Goal: Task Accomplishment & Management: Use online tool/utility

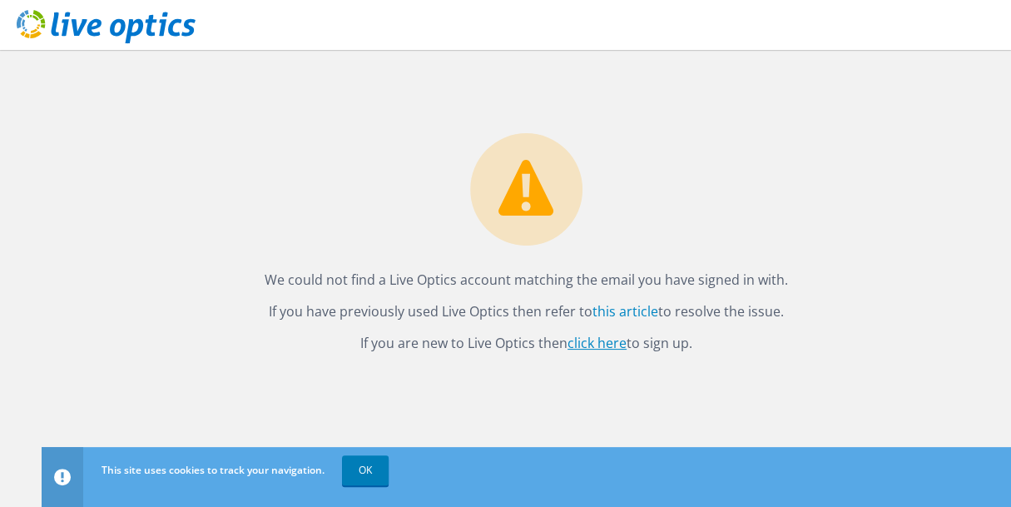
click at [587, 343] on link "click here" at bounding box center [596, 343] width 59 height 18
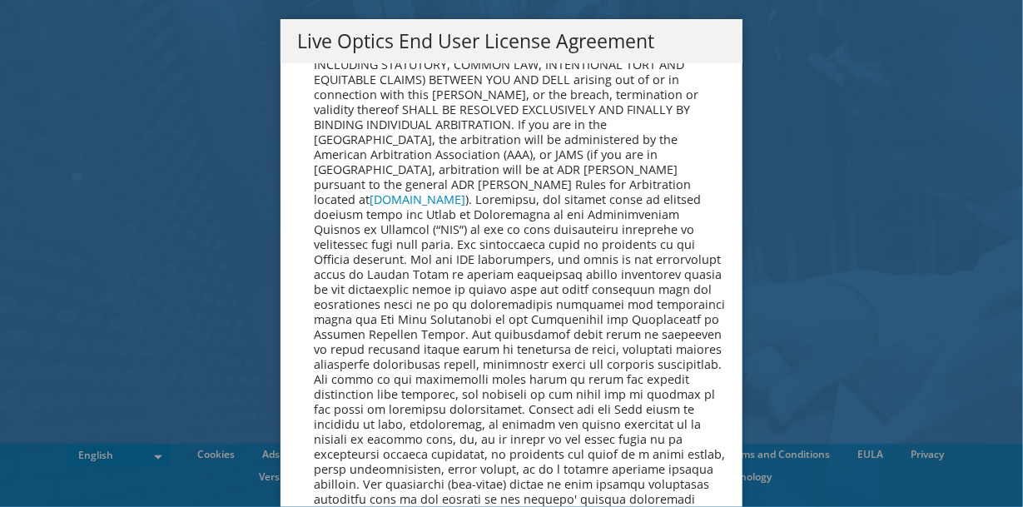
scroll to position [6292, 0]
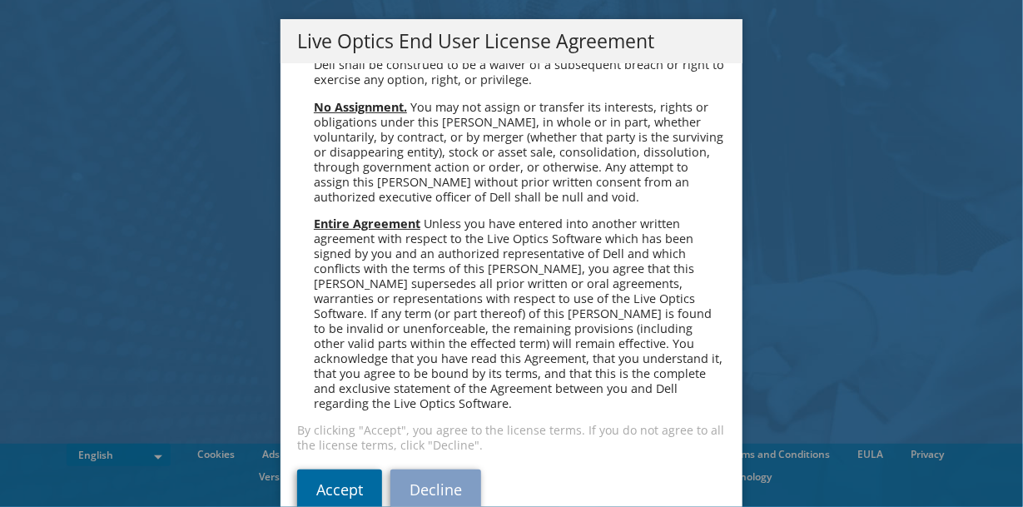
click at [308, 469] on link "Accept" at bounding box center [339, 489] width 85 height 40
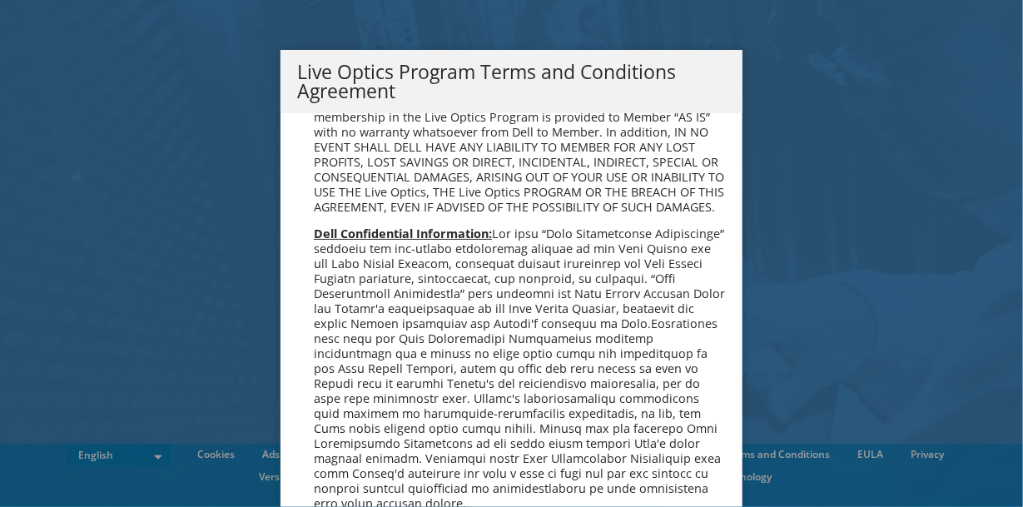
scroll to position [1191, 0]
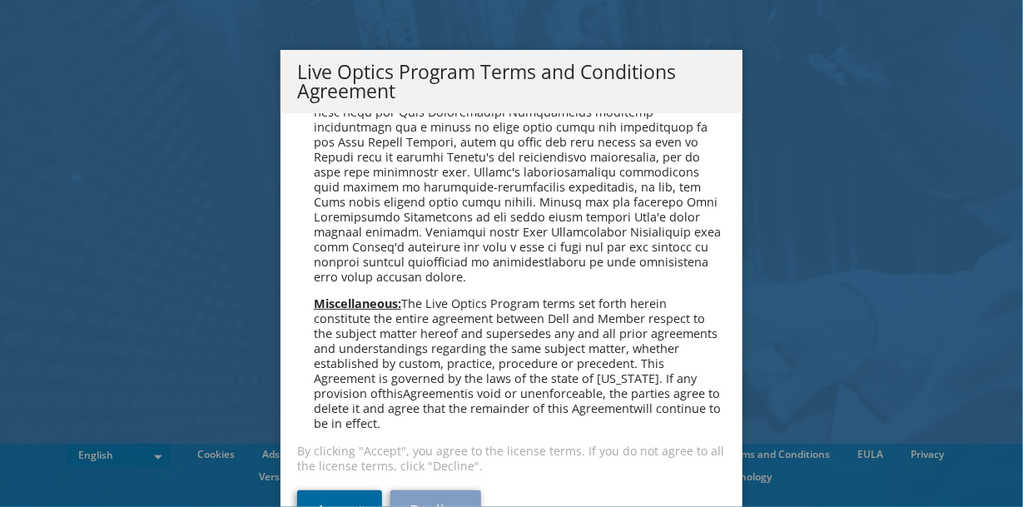
click at [354, 494] on link "Accept" at bounding box center [339, 510] width 85 height 40
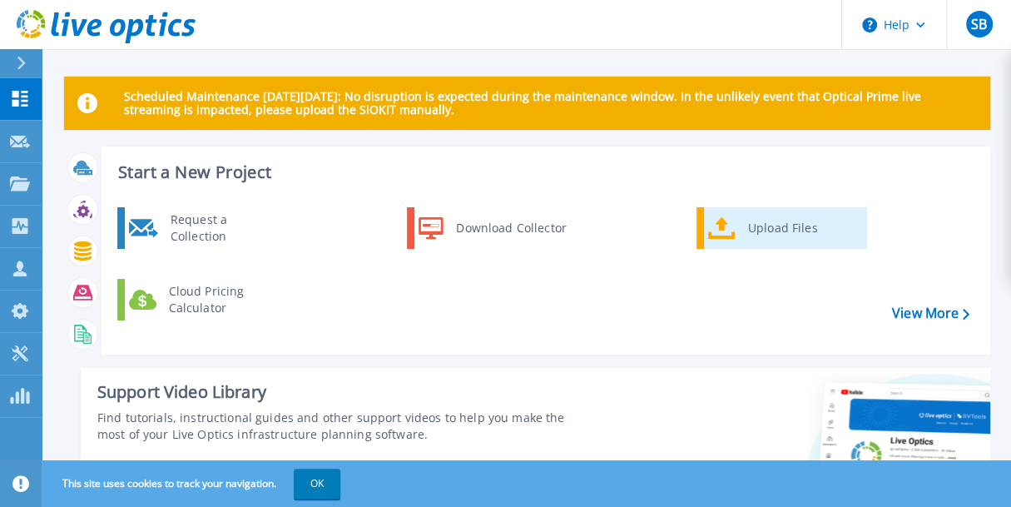
click at [751, 226] on div "Upload Files" at bounding box center [801, 227] width 123 height 33
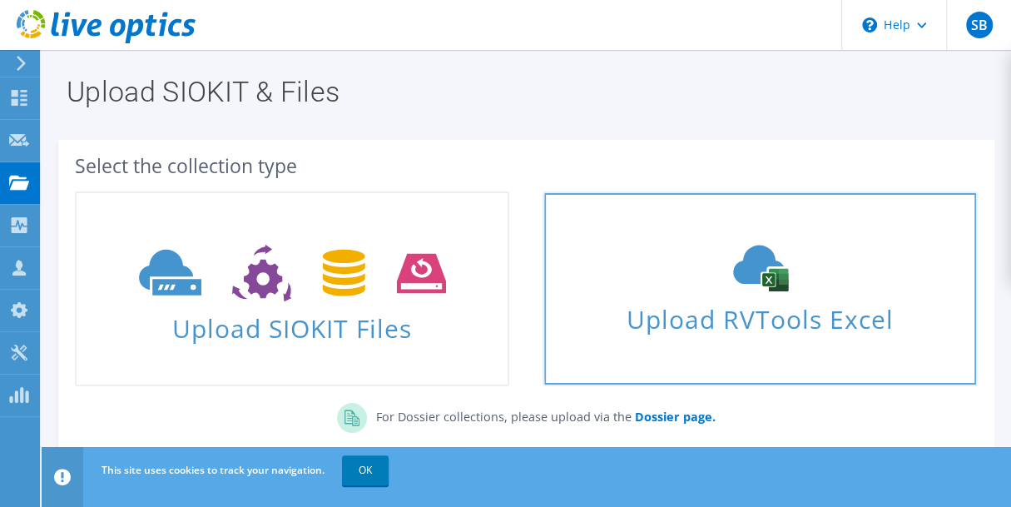
click at [647, 283] on icon at bounding box center [761, 268] width 250 height 47
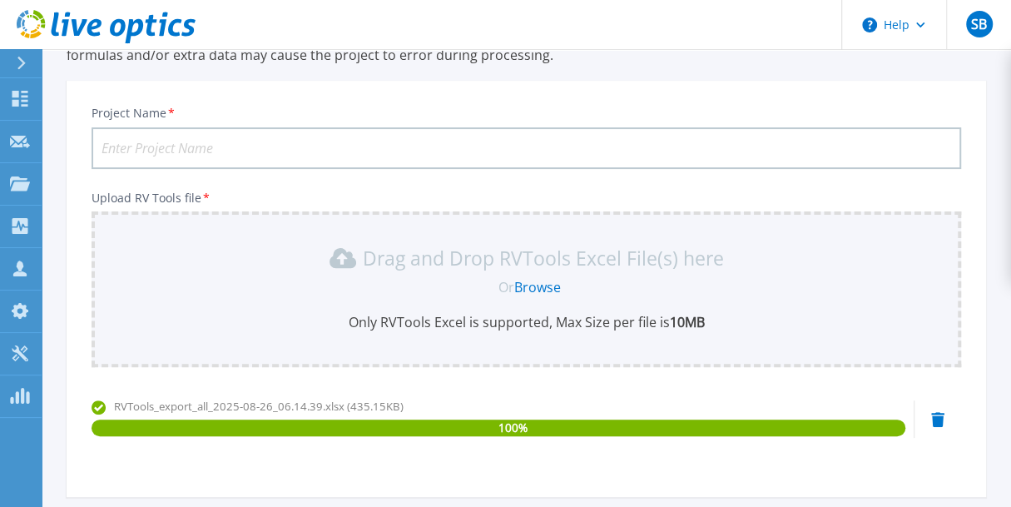
scroll to position [160, 0]
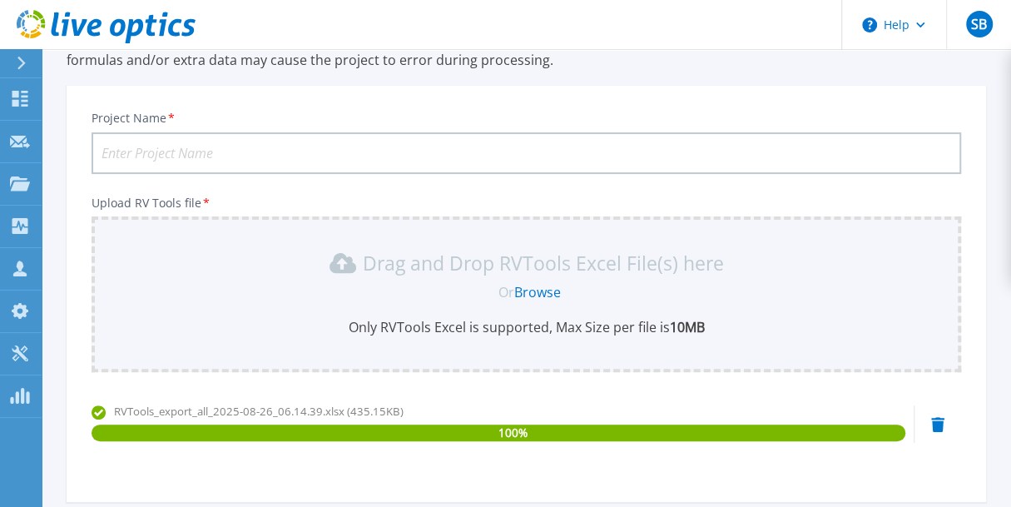
click at [499, 156] on input "Project Name *" at bounding box center [527, 153] width 870 height 42
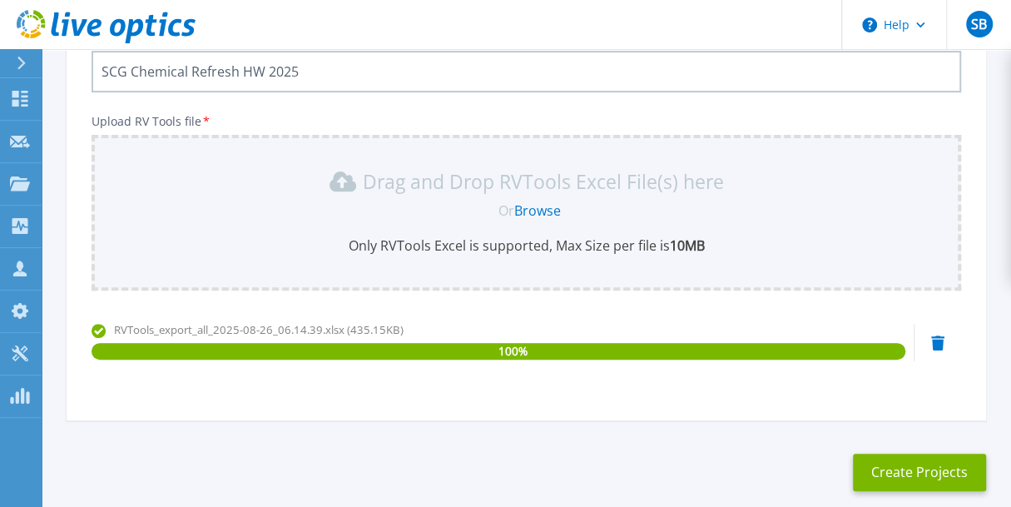
scroll to position [325, 0]
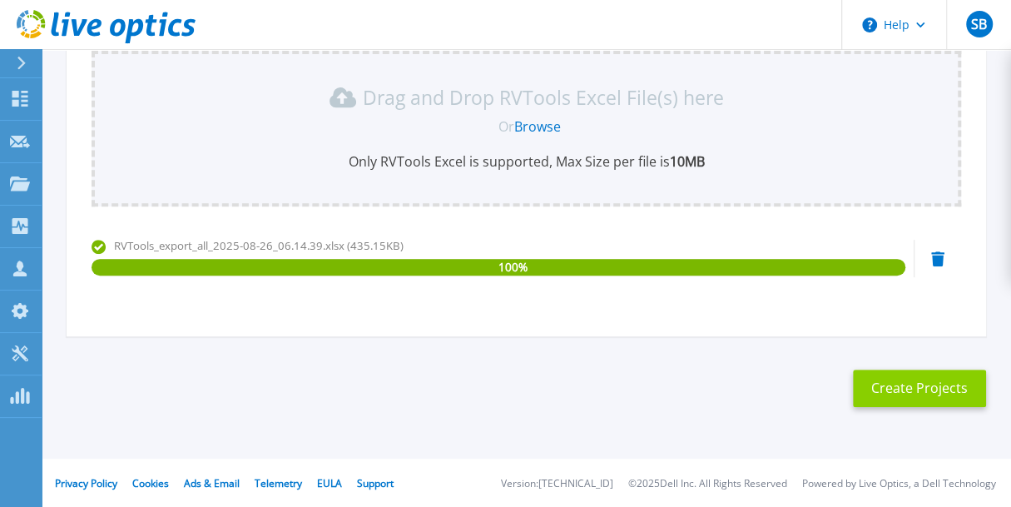
type input "SCG Chemical Refresh HW 2025"
click at [898, 386] on button "Create Projects" at bounding box center [919, 387] width 133 height 37
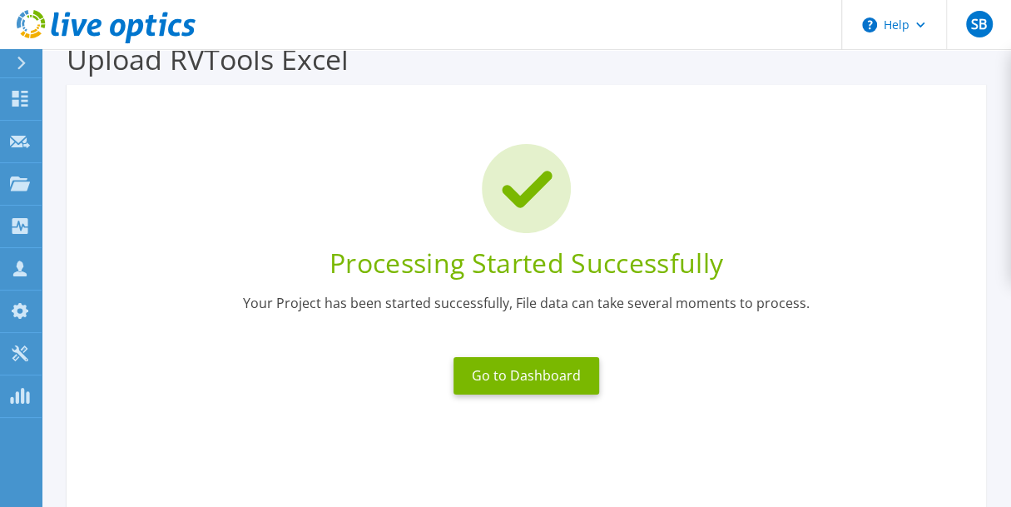
scroll to position [33, 0]
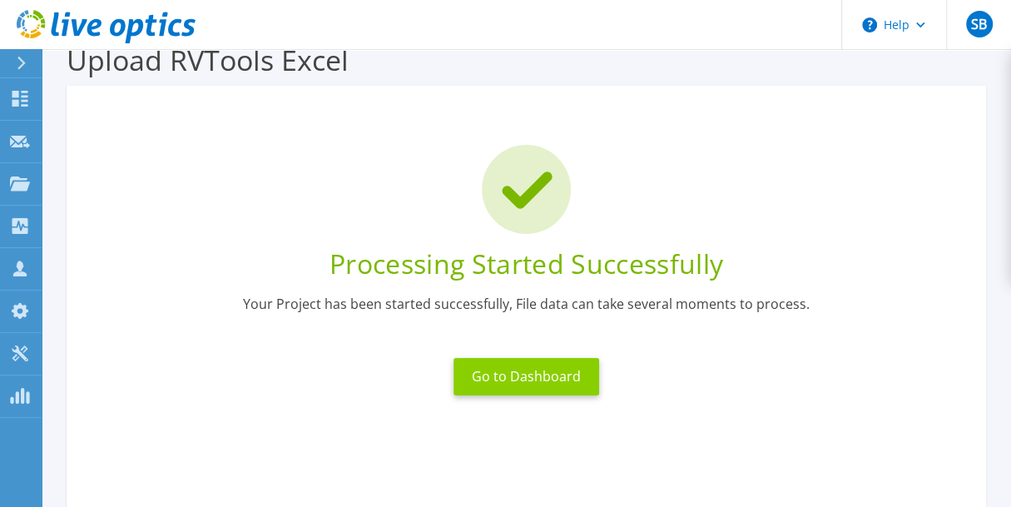
click at [514, 371] on button "Go to Dashboard" at bounding box center [526, 376] width 146 height 37
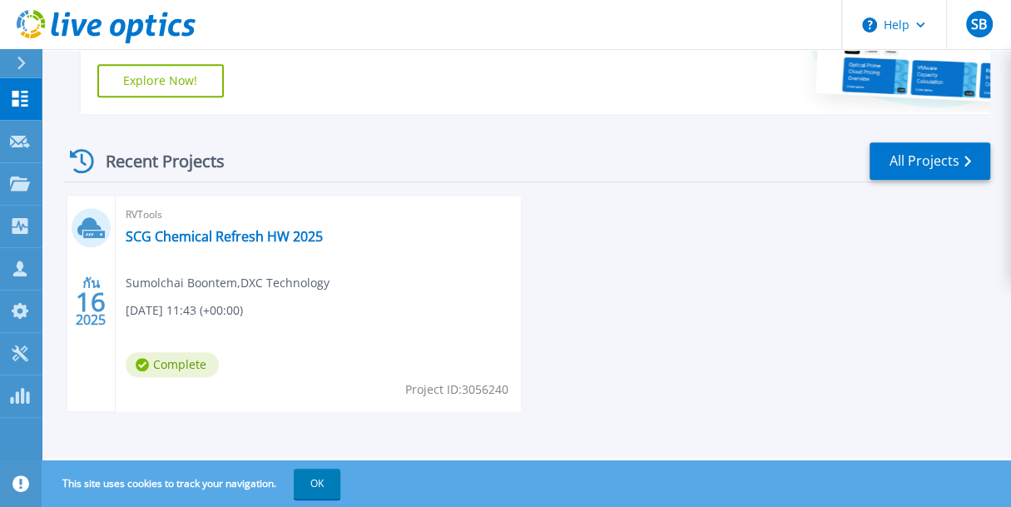
scroll to position [445, 0]
click at [250, 233] on link "SCG Chemical Refresh HW 2025" at bounding box center [224, 236] width 197 height 17
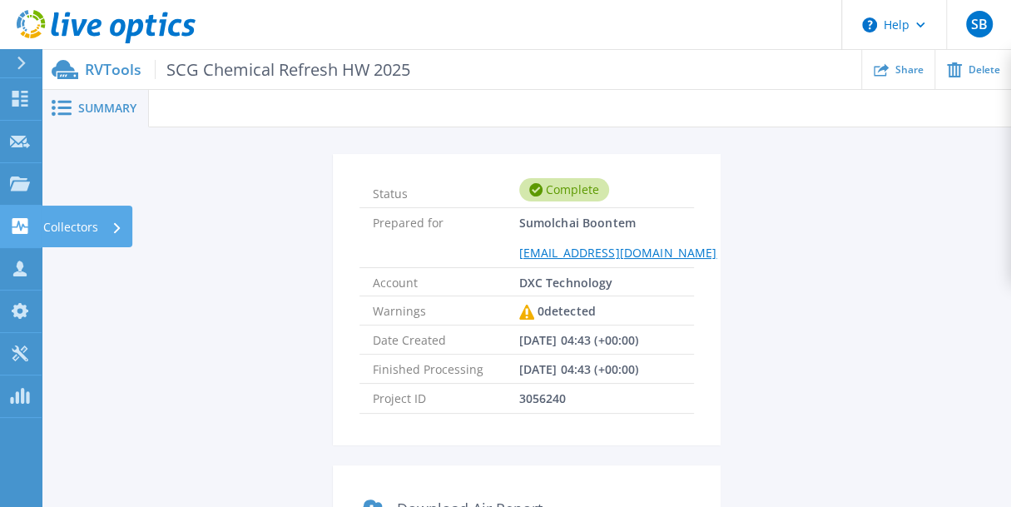
click at [62, 223] on p "Collectors" at bounding box center [70, 227] width 55 height 43
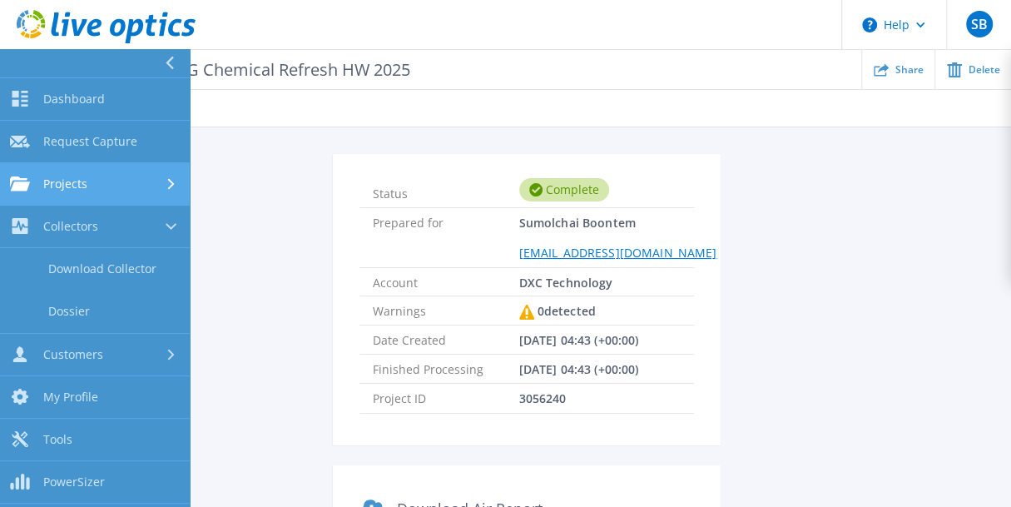
click at [142, 187] on div "Projects" at bounding box center [95, 183] width 170 height 15
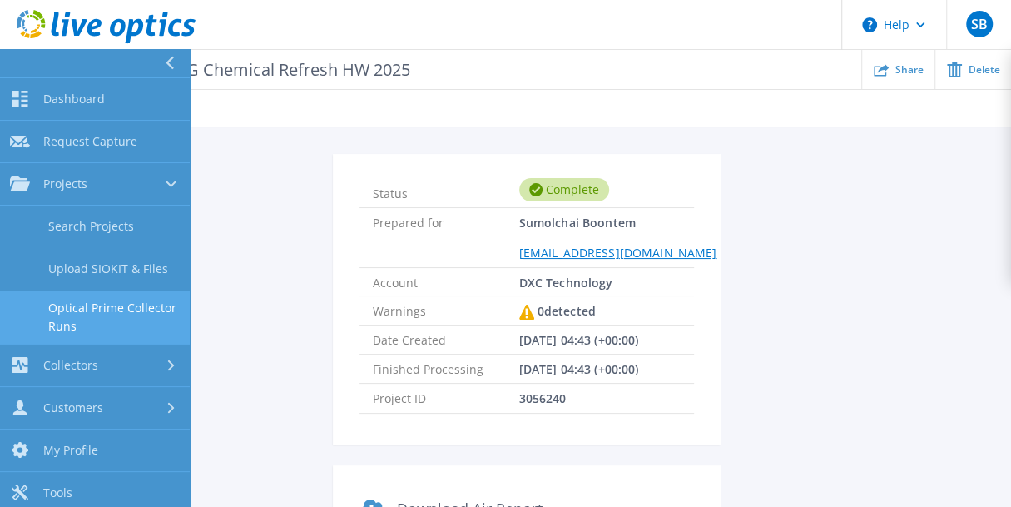
click at [130, 310] on link "Optical Prime Collector Runs" at bounding box center [95, 316] width 190 height 53
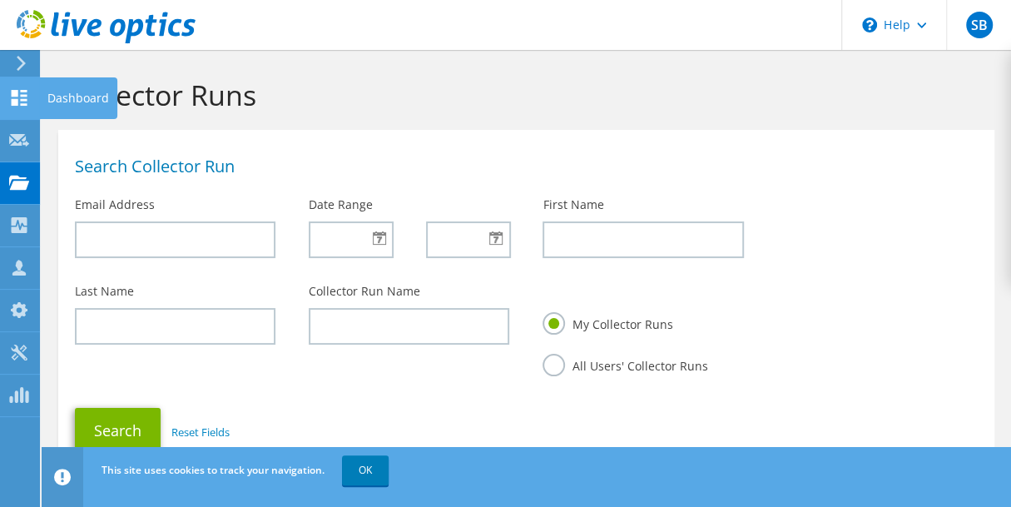
click at [59, 96] on div "Dashboard" at bounding box center [78, 98] width 78 height 42
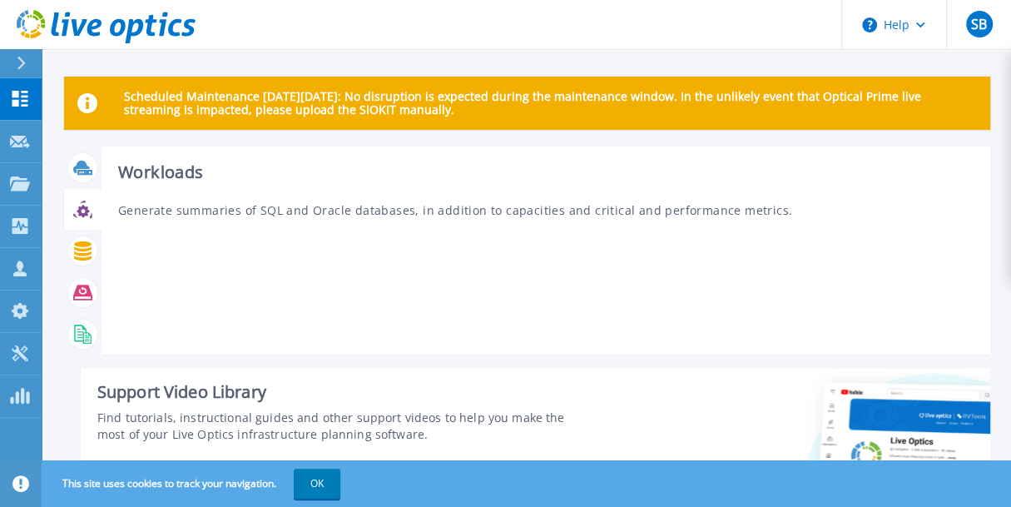
click at [82, 211] on icon at bounding box center [82, 209] width 19 height 19
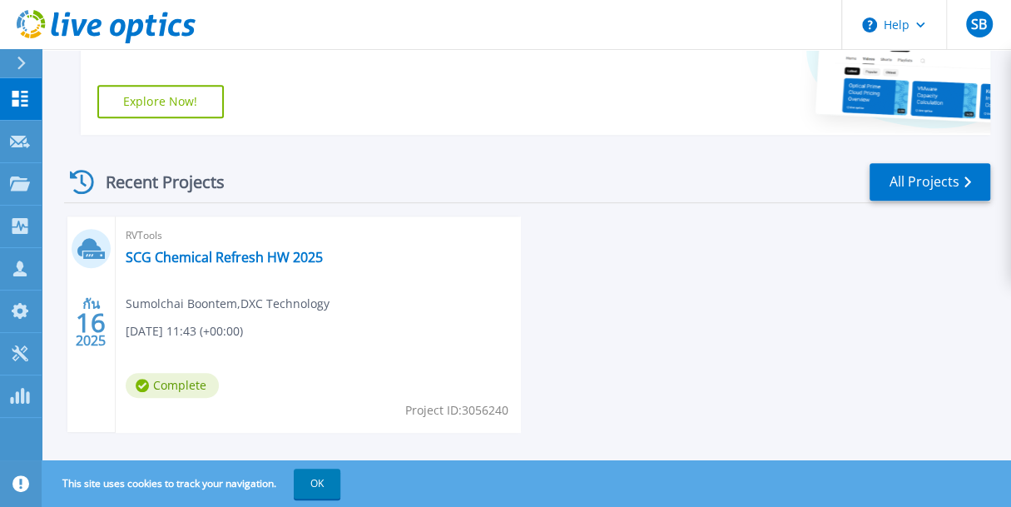
scroll to position [445, 0]
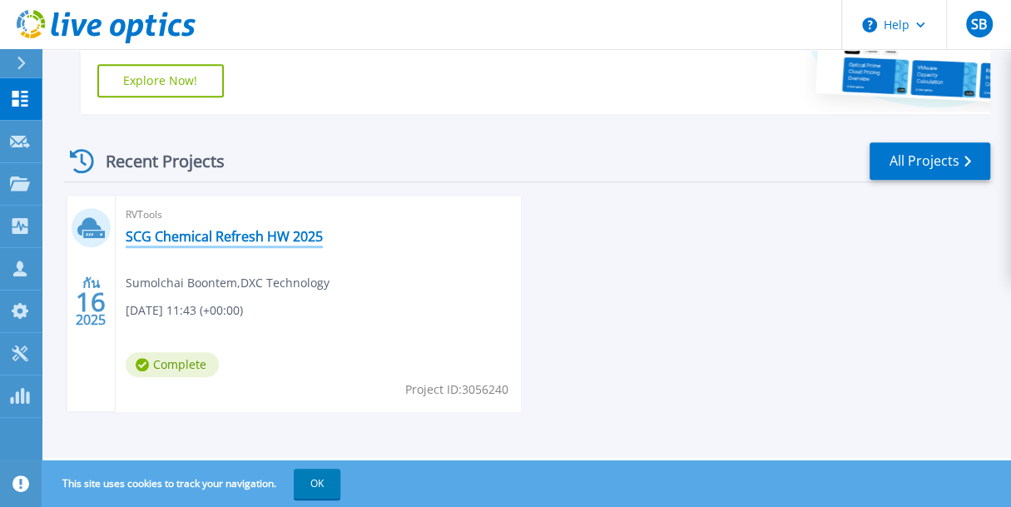
click at [196, 235] on link "SCG Chemical Refresh HW 2025" at bounding box center [224, 236] width 197 height 17
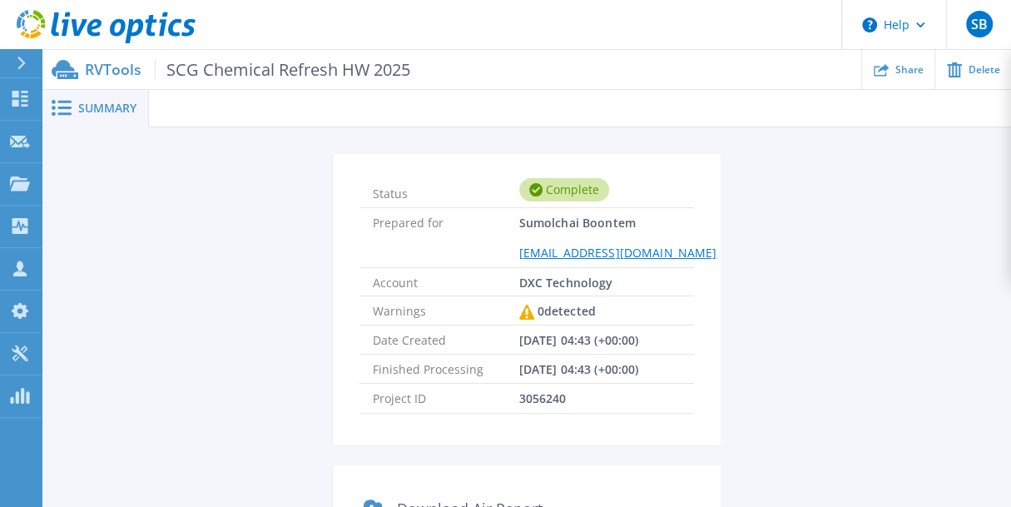
click at [116, 111] on span "Summary" at bounding box center [107, 108] width 58 height 12
click at [67, 112] on icon at bounding box center [62, 108] width 20 height 16
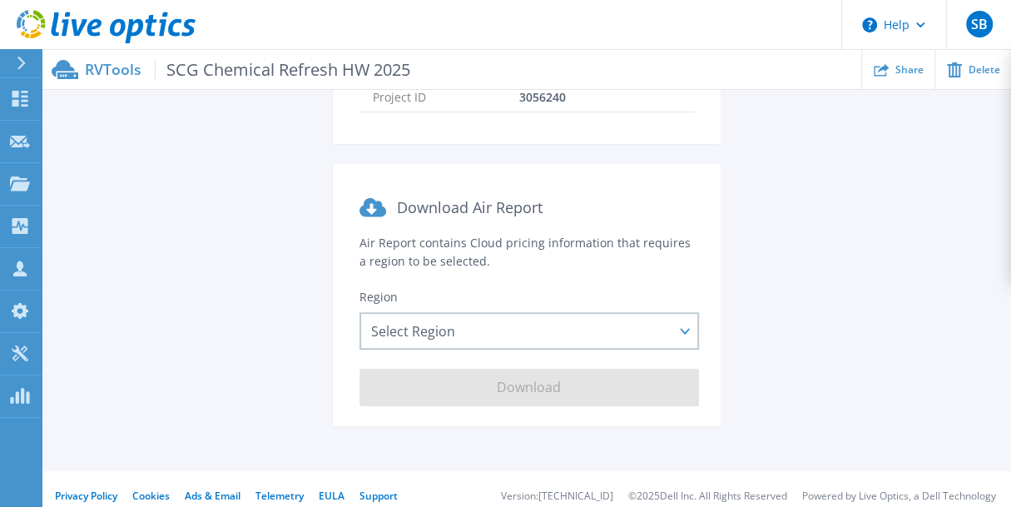
scroll to position [346, 0]
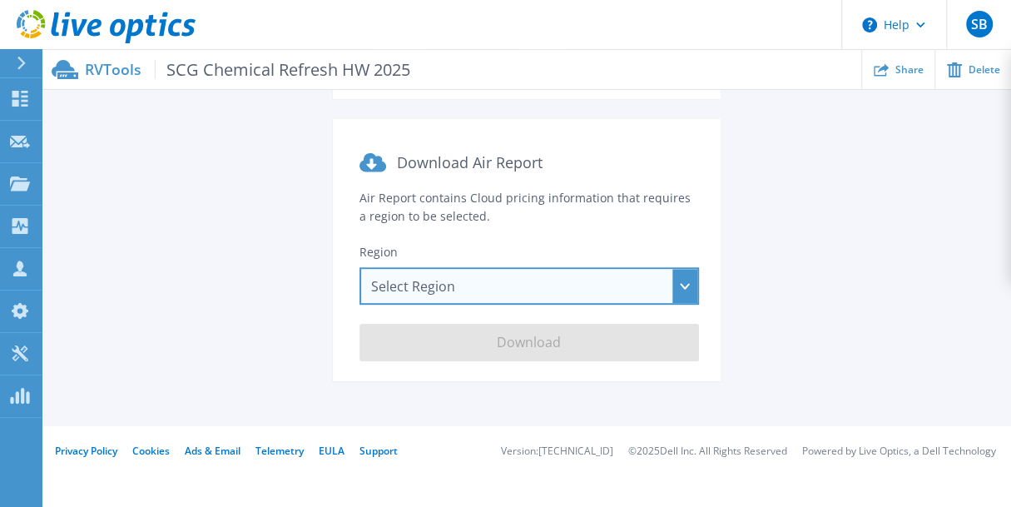
click at [495, 278] on div "Select Region [GEOGRAPHIC_DATA] ([GEOGRAPHIC_DATA]) [GEOGRAPHIC_DATA] ([GEOGRAP…" at bounding box center [528, 285] width 339 height 37
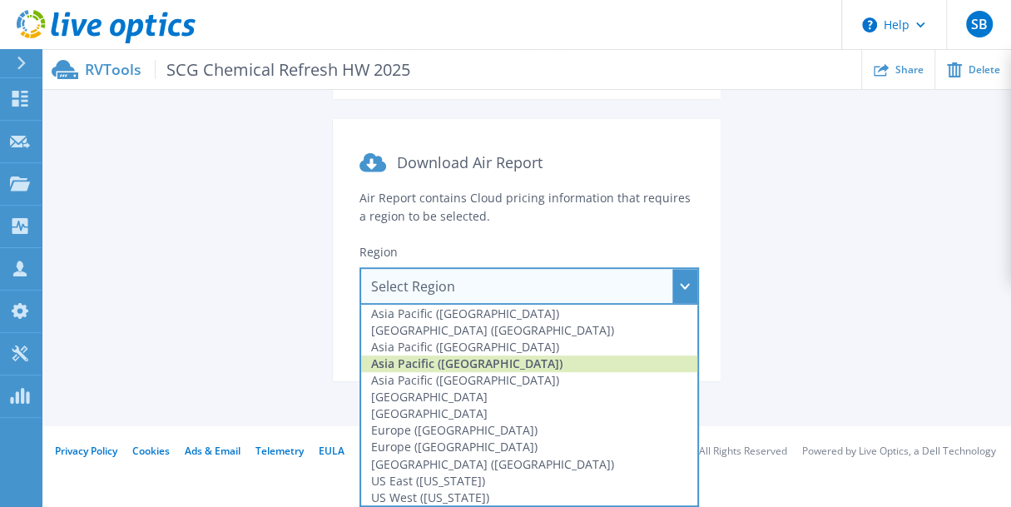
click at [483, 364] on div "Asia Pacific ([GEOGRAPHIC_DATA])" at bounding box center [529, 363] width 336 height 17
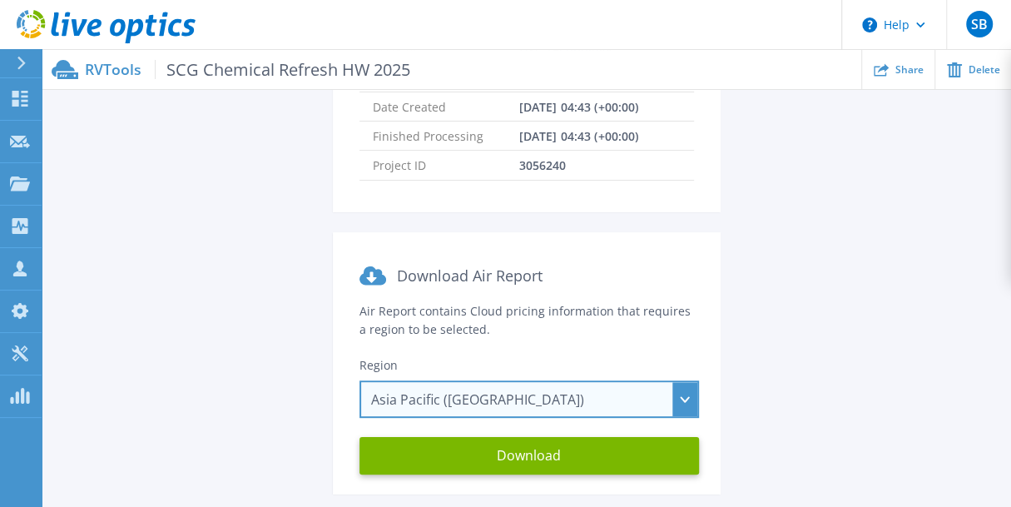
scroll to position [13, 0]
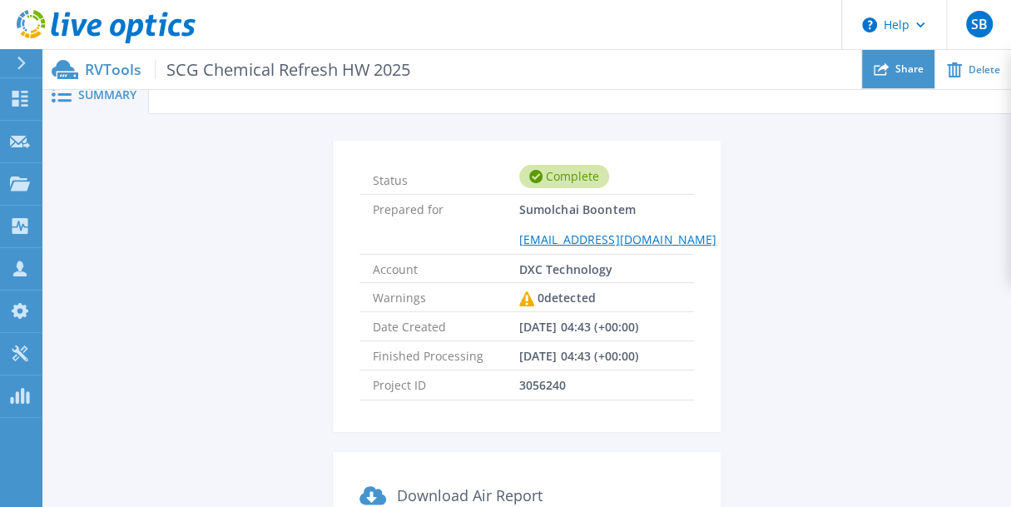
click at [891, 71] on div "Share" at bounding box center [898, 69] width 72 height 39
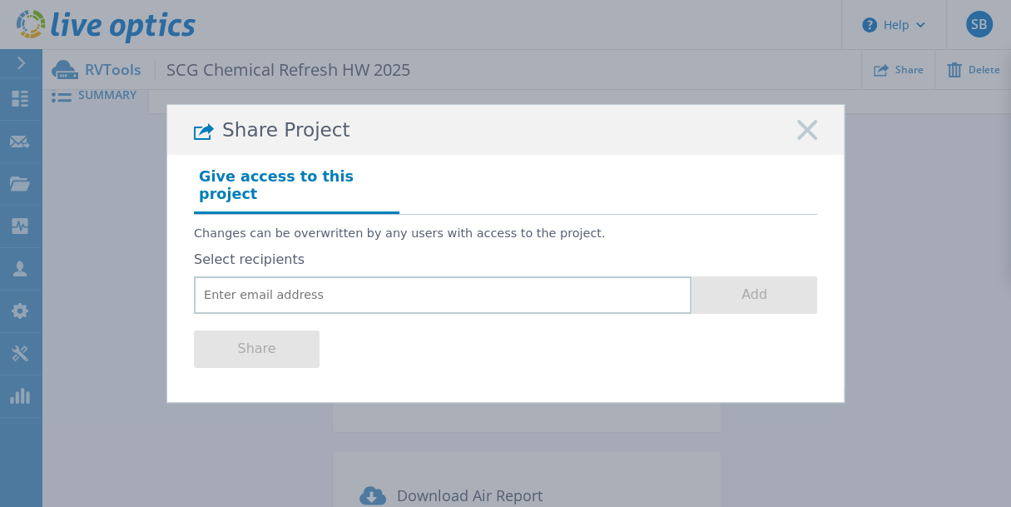
click at [807, 139] on rect at bounding box center [807, 131] width 22 height 22
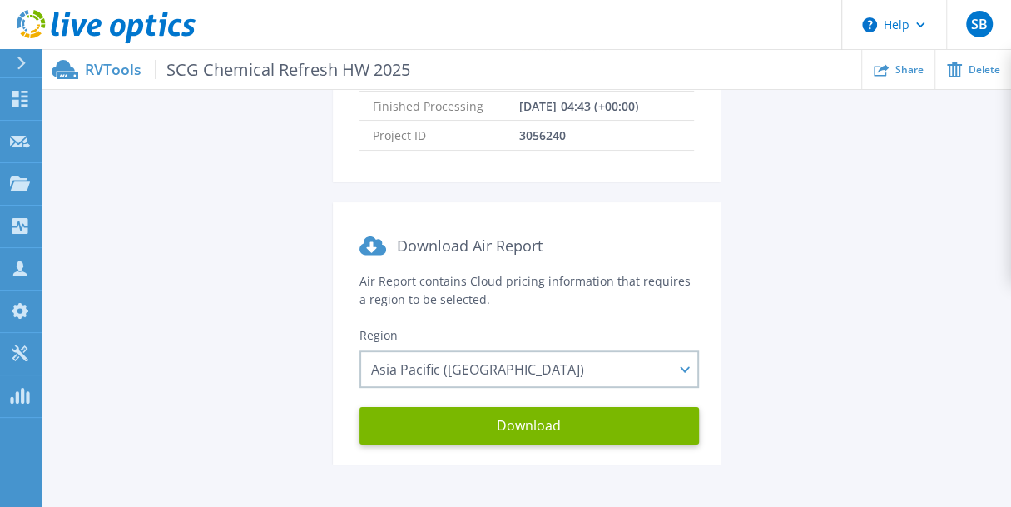
scroll to position [346, 0]
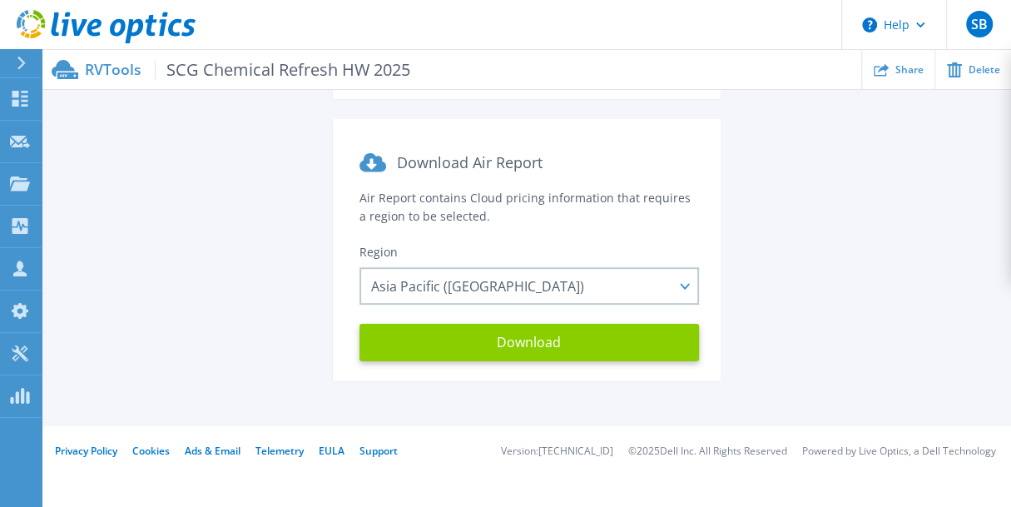
click at [434, 335] on button "Download" at bounding box center [528, 342] width 339 height 37
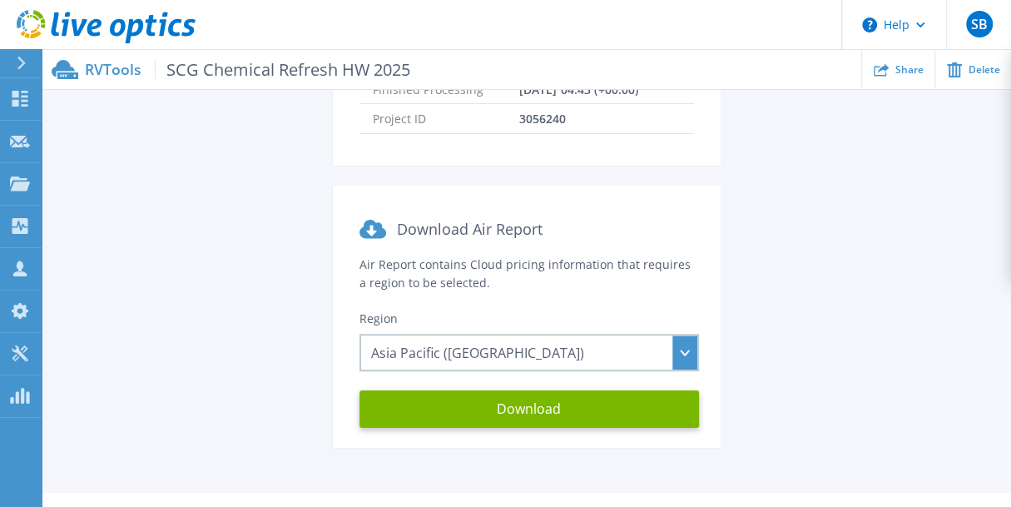
scroll to position [96, 0]
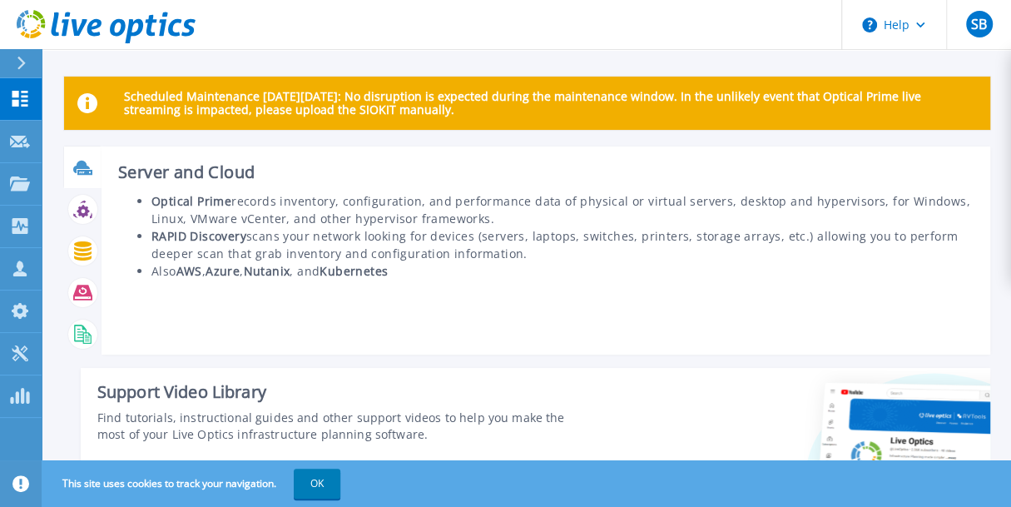
click at [82, 171] on icon at bounding box center [82, 167] width 19 height 19
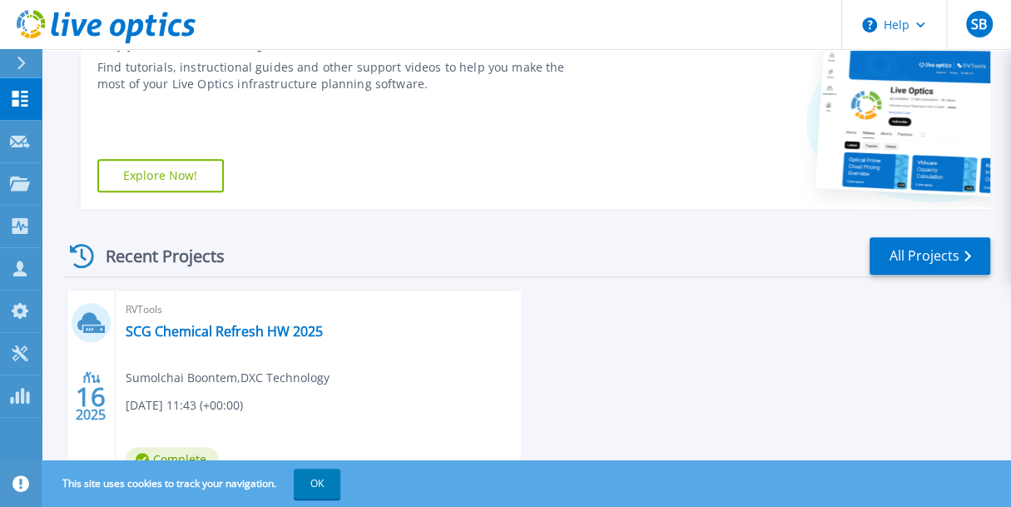
scroll to position [415, 0]
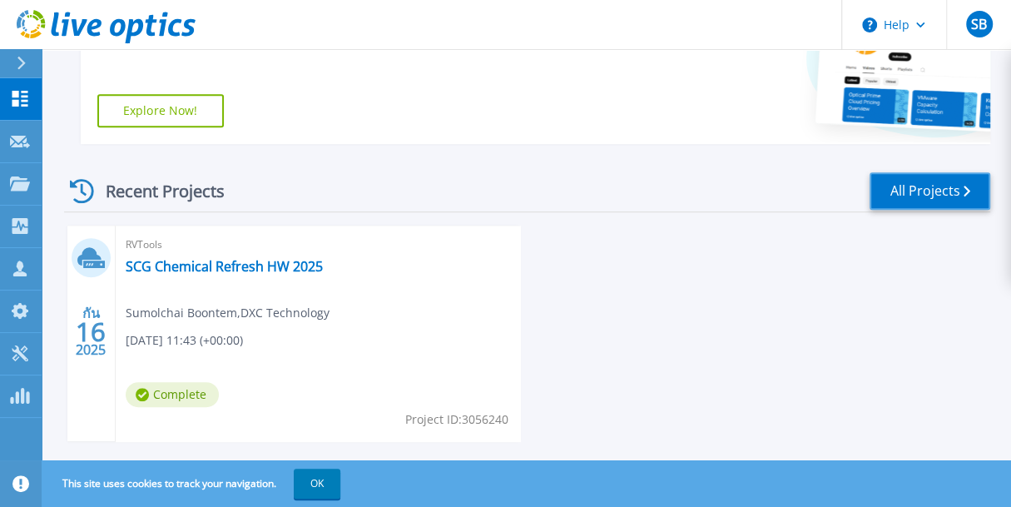
click at [939, 186] on link "All Projects" at bounding box center [930, 190] width 121 height 37
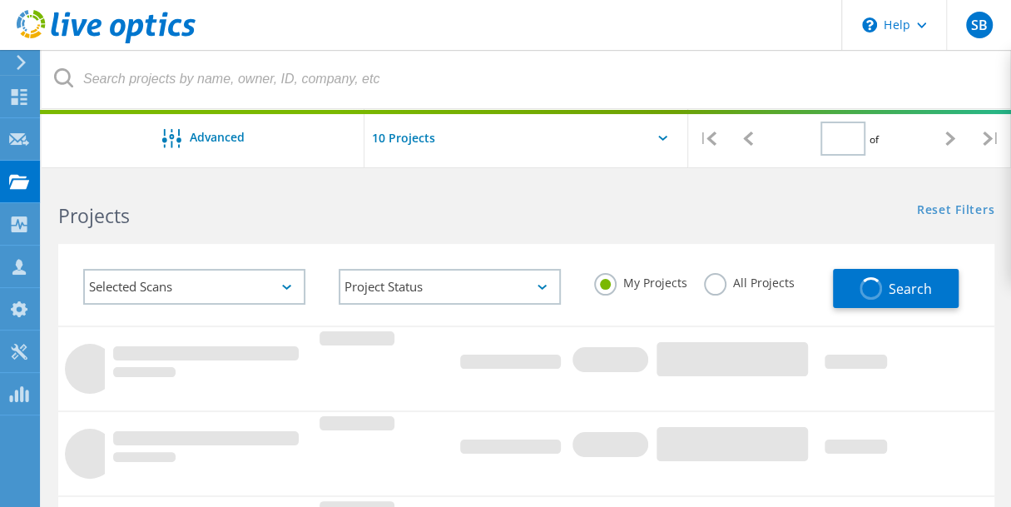
type input "1"
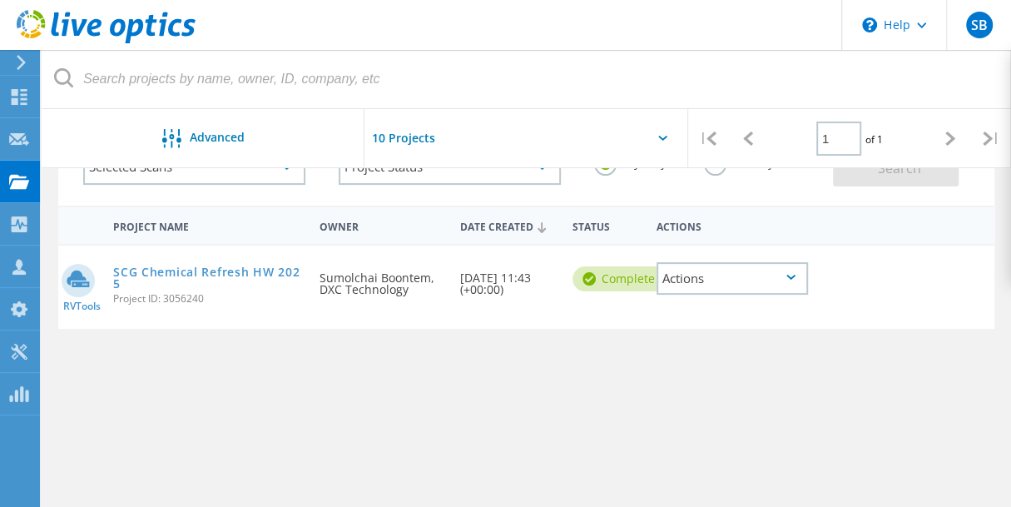
scroll to position [166, 0]
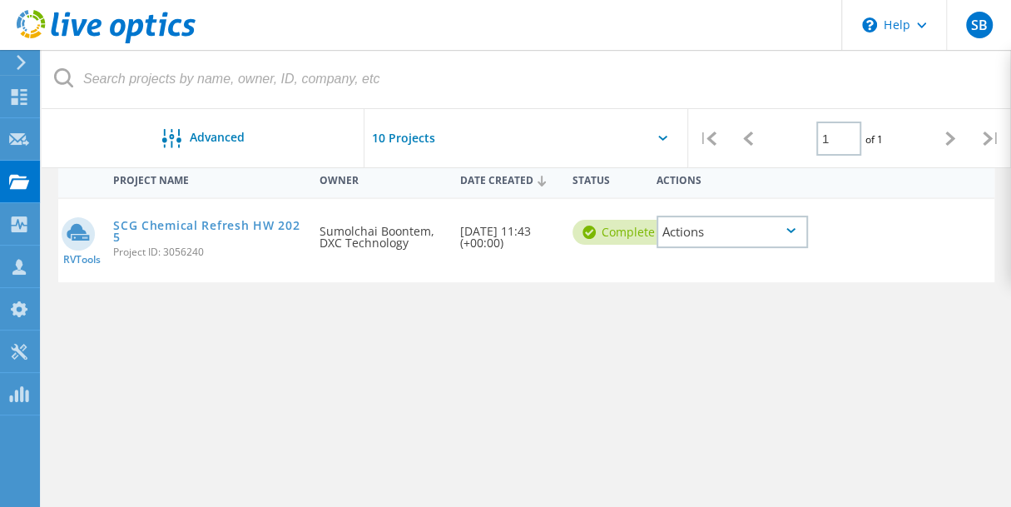
click at [795, 233] on div "Actions" at bounding box center [733, 232] width 152 height 32
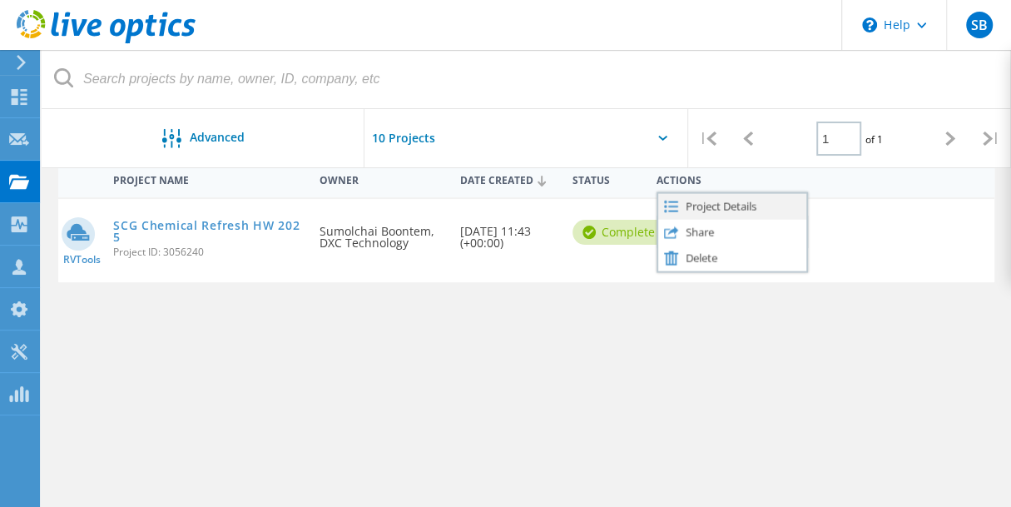
click at [714, 208] on div "Project Details" at bounding box center [732, 206] width 149 height 26
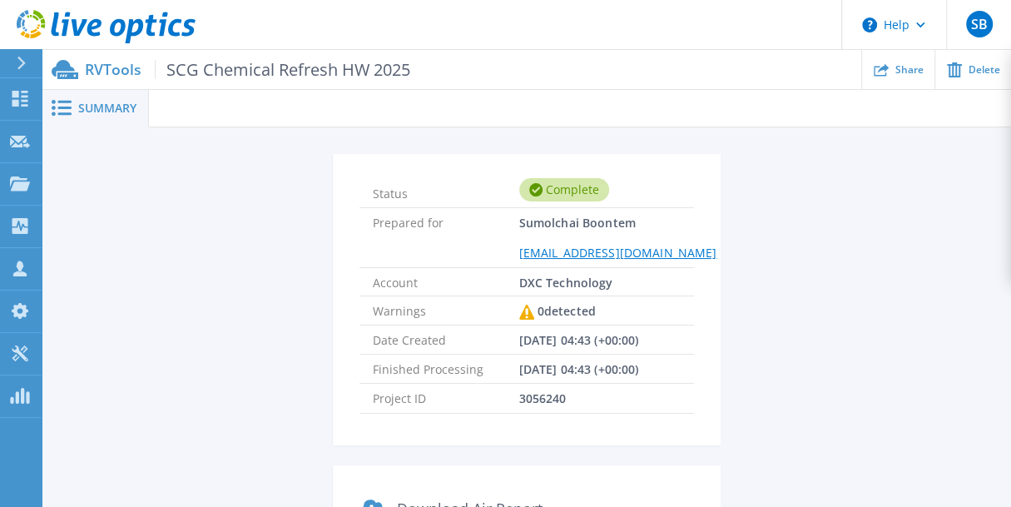
click at [77, 106] on span at bounding box center [60, 108] width 37 height 16
click at [93, 66] on p "RVTools SCG Chemical Refresh HW 2025" at bounding box center [247, 69] width 325 height 19
click at [80, 224] on p "Collectors" at bounding box center [70, 227] width 55 height 43
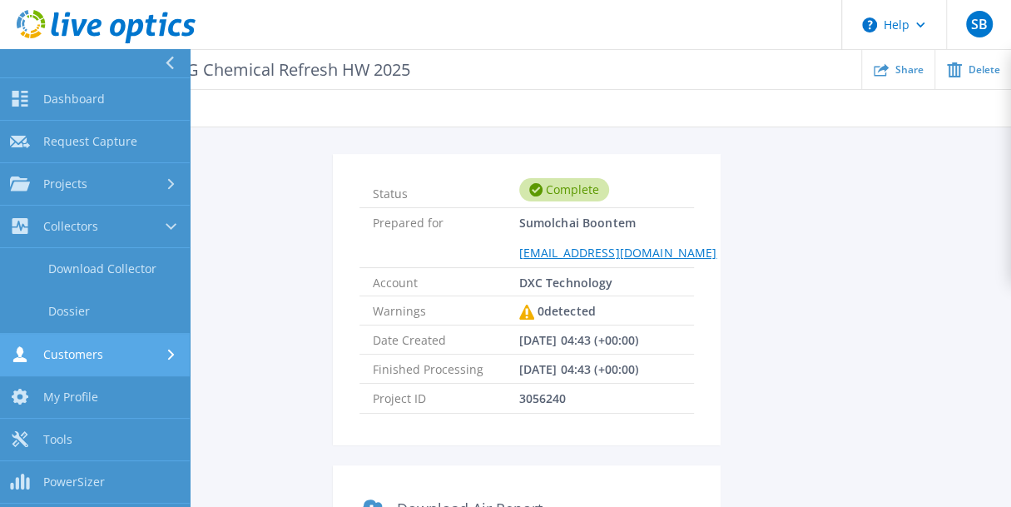
click at [116, 356] on div "Customers" at bounding box center [95, 354] width 170 height 16
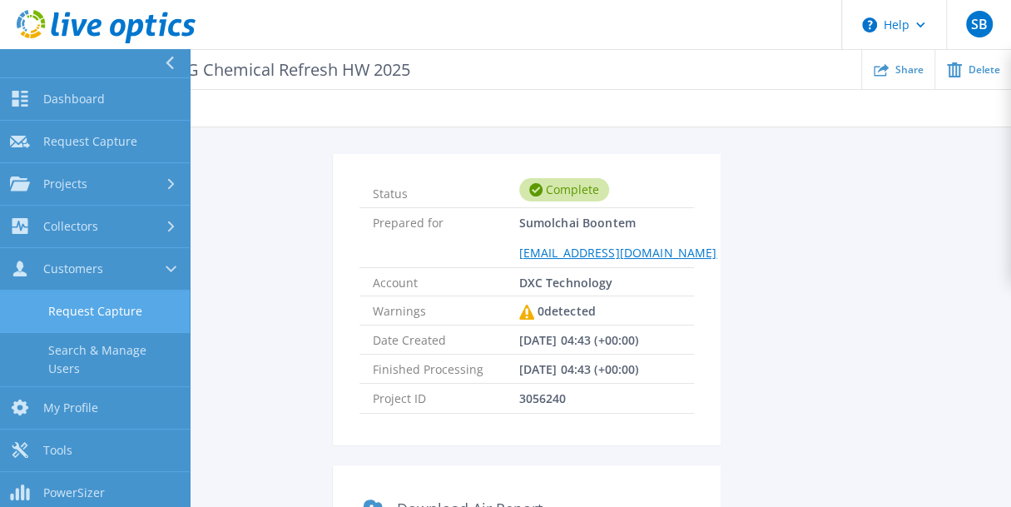
click at [120, 315] on link "Request Capture" at bounding box center [95, 311] width 190 height 42
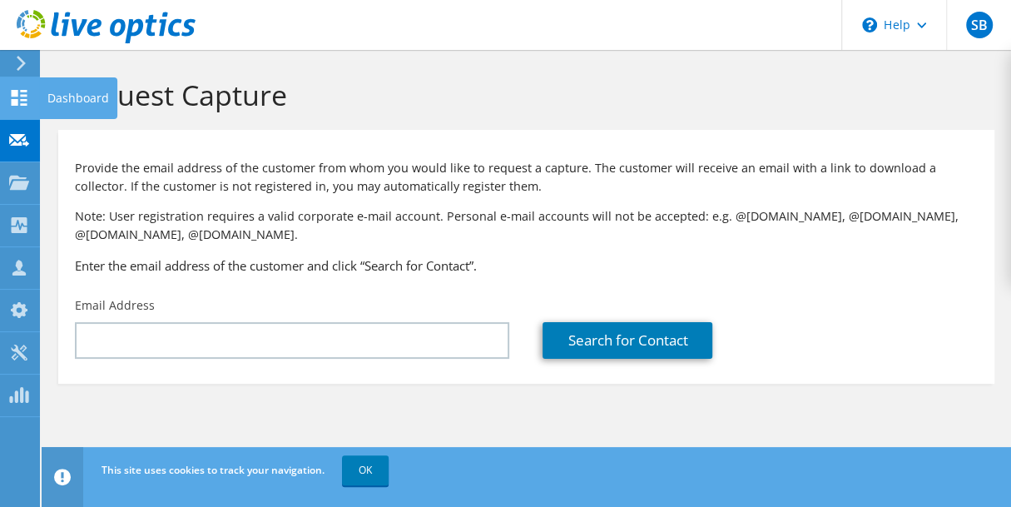
click at [19, 103] on icon at bounding box center [19, 98] width 20 height 16
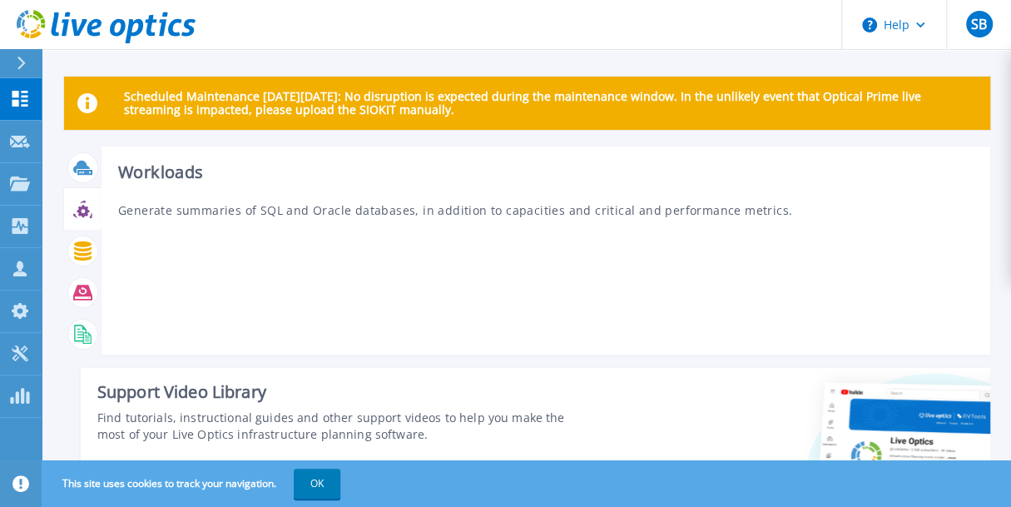
click at [81, 211] on icon at bounding box center [82, 209] width 19 height 19
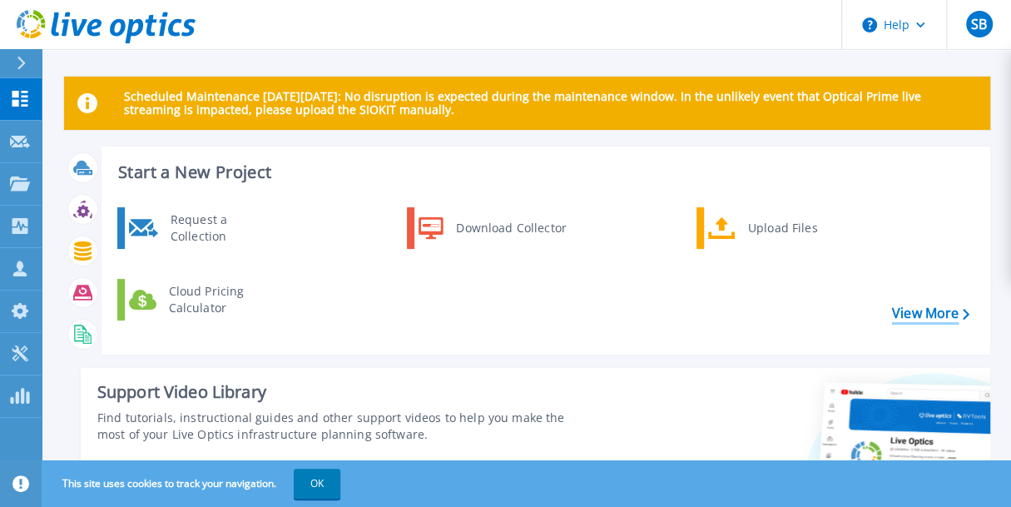
click at [939, 320] on link "View More" at bounding box center [930, 313] width 77 height 16
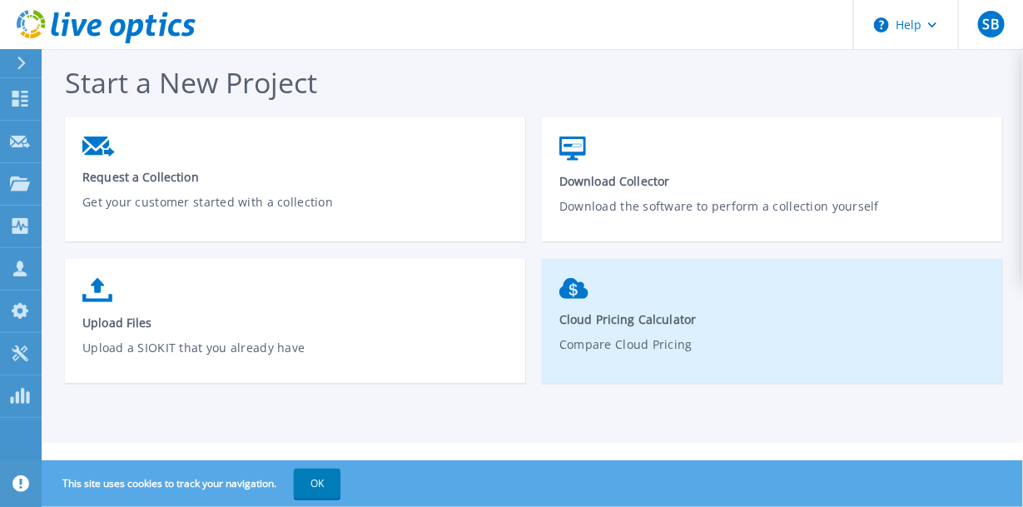
click at [584, 299] on icon at bounding box center [573, 289] width 29 height 22
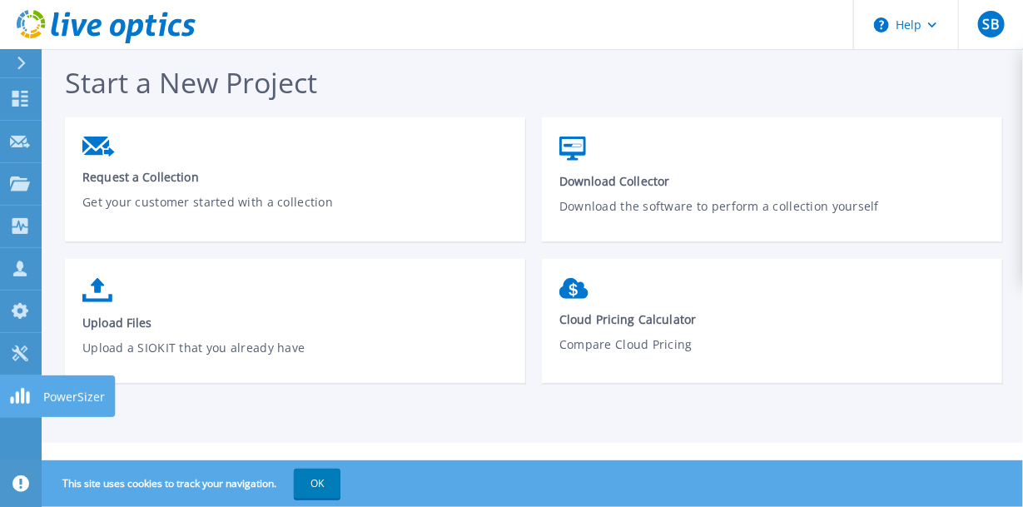
click at [27, 390] on icon at bounding box center [20, 396] width 20 height 16
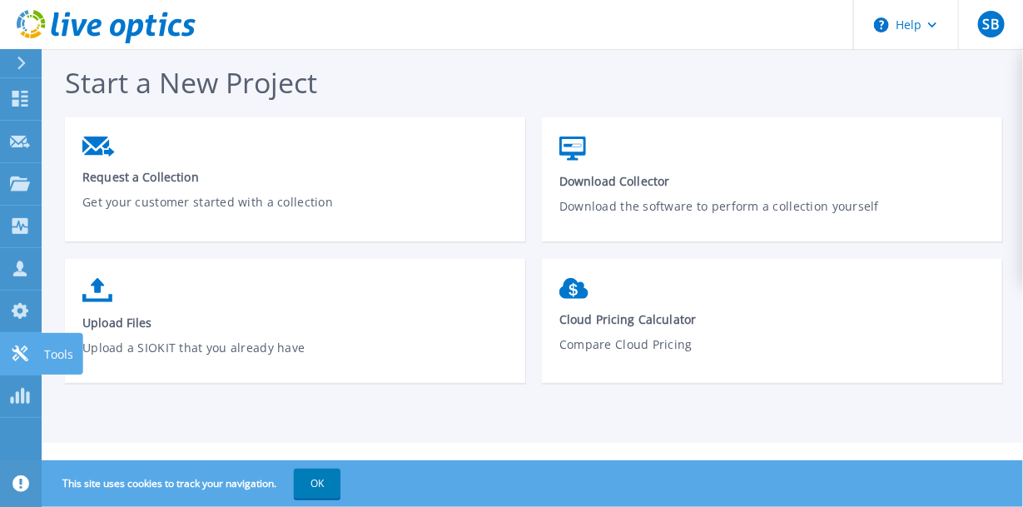
click at [32, 354] on link "Tools Tools" at bounding box center [21, 354] width 42 height 42
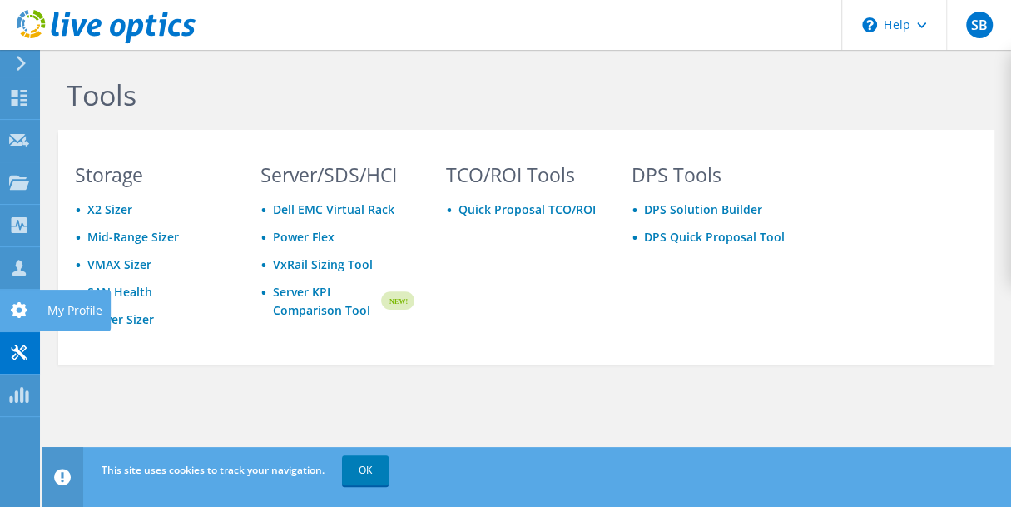
click at [18, 313] on use at bounding box center [19, 310] width 17 height 16
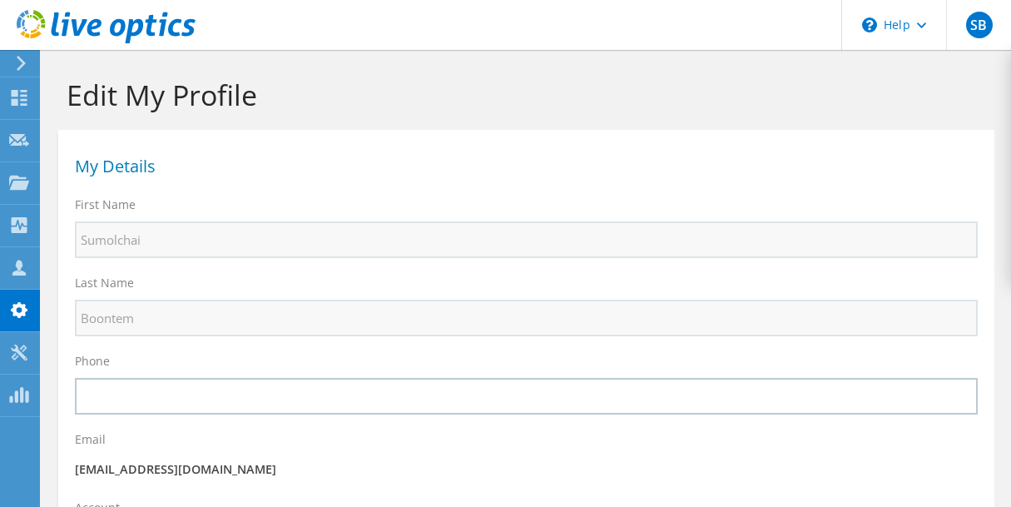
select select "210"
click at [17, 223] on icon at bounding box center [19, 225] width 20 height 16
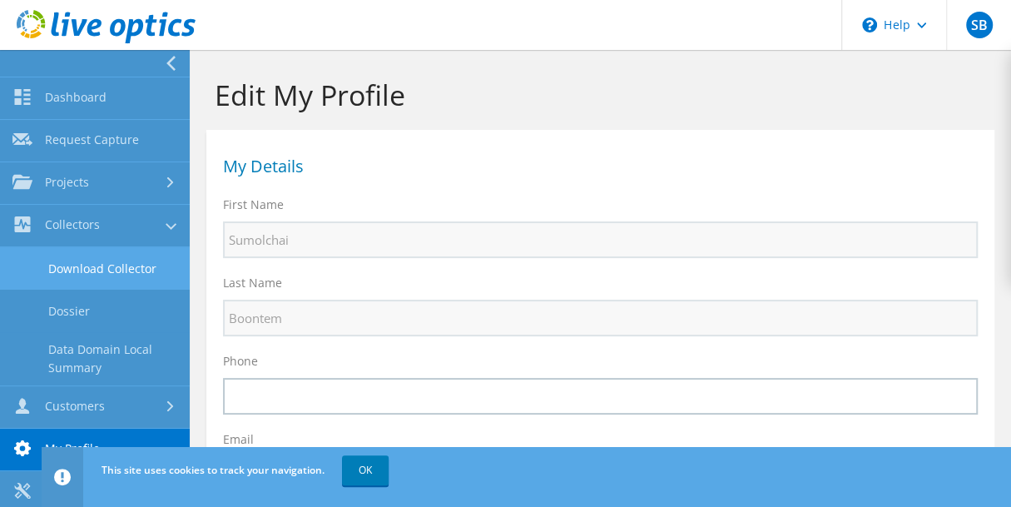
click at [109, 265] on link "Download Collector" at bounding box center [95, 268] width 190 height 42
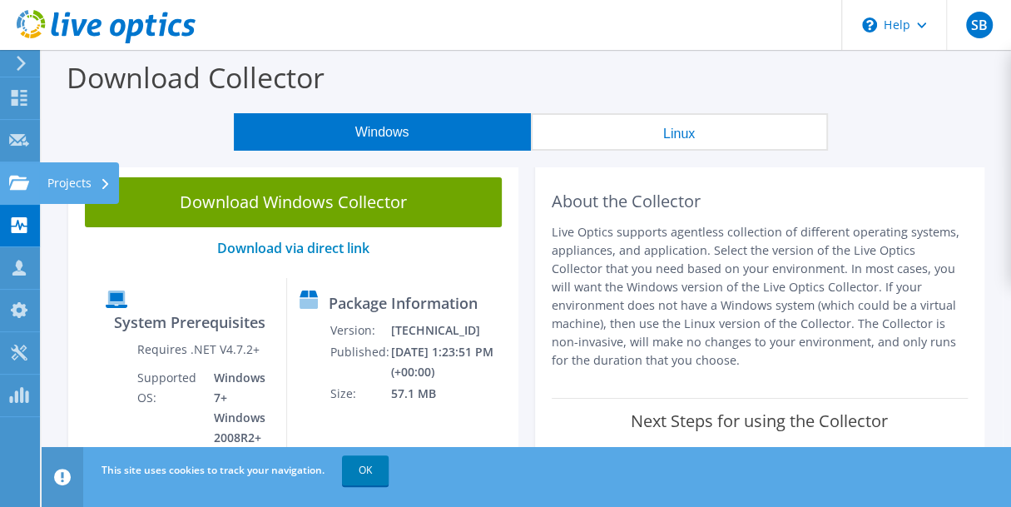
click at [12, 183] on icon at bounding box center [19, 183] width 20 height 16
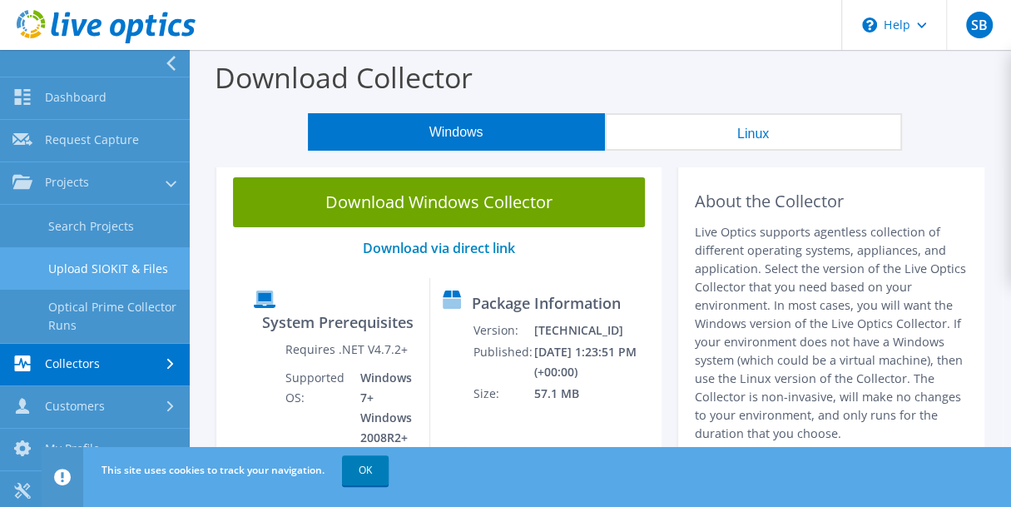
click at [123, 270] on link "Upload SIOKIT & Files" at bounding box center [95, 268] width 190 height 42
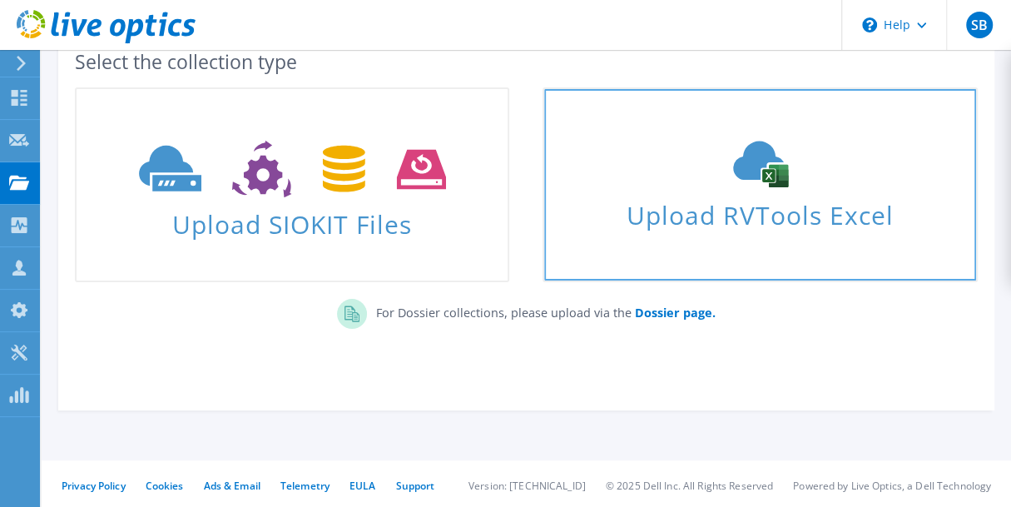
scroll to position [107, 0]
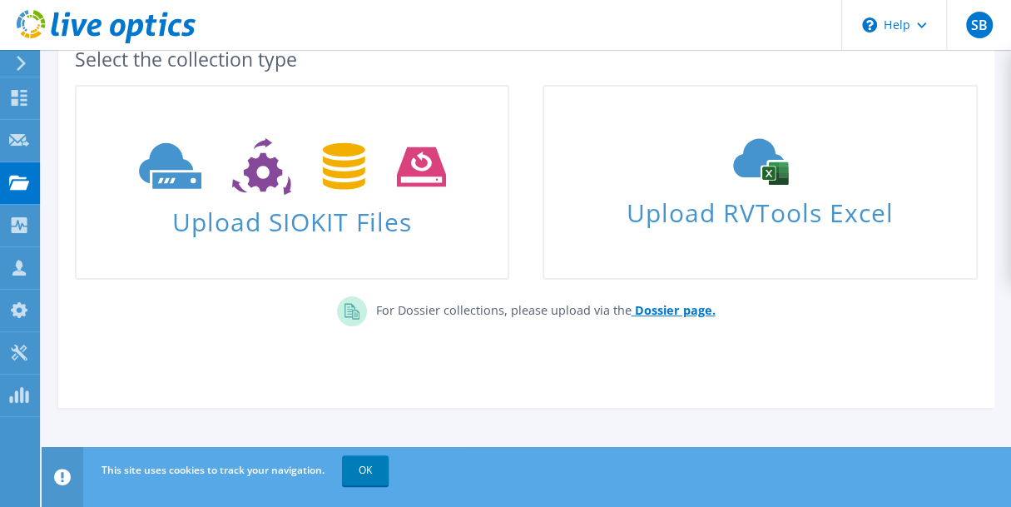
click at [654, 311] on b "Dossier page." at bounding box center [674, 310] width 81 height 16
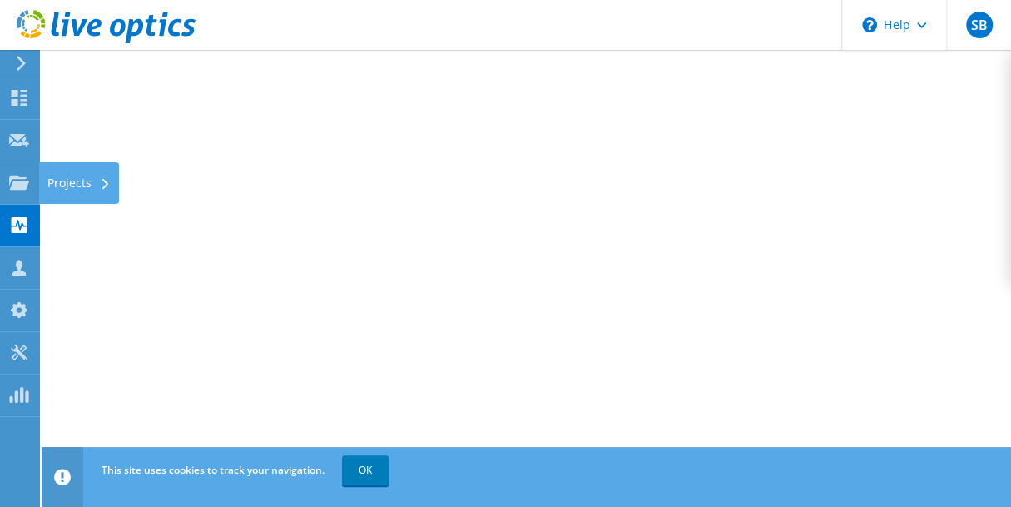
click at [71, 180] on div "Projects" at bounding box center [79, 183] width 80 height 42
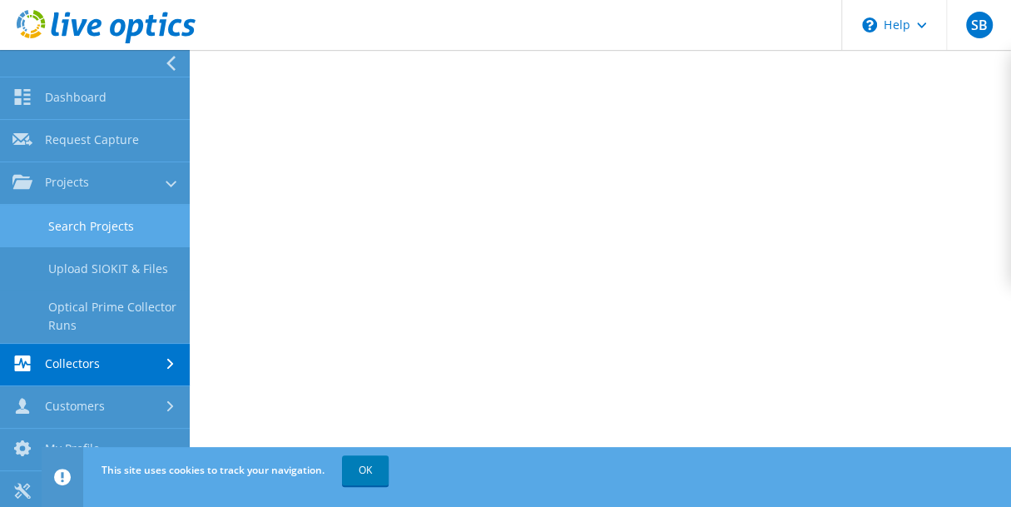
click at [130, 226] on link "Search Projects" at bounding box center [95, 226] width 190 height 42
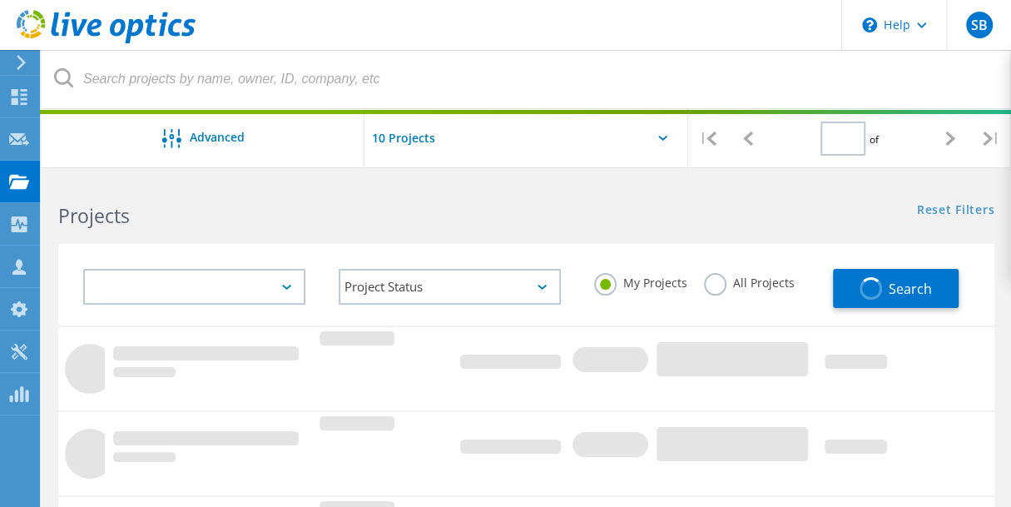
type input "1"
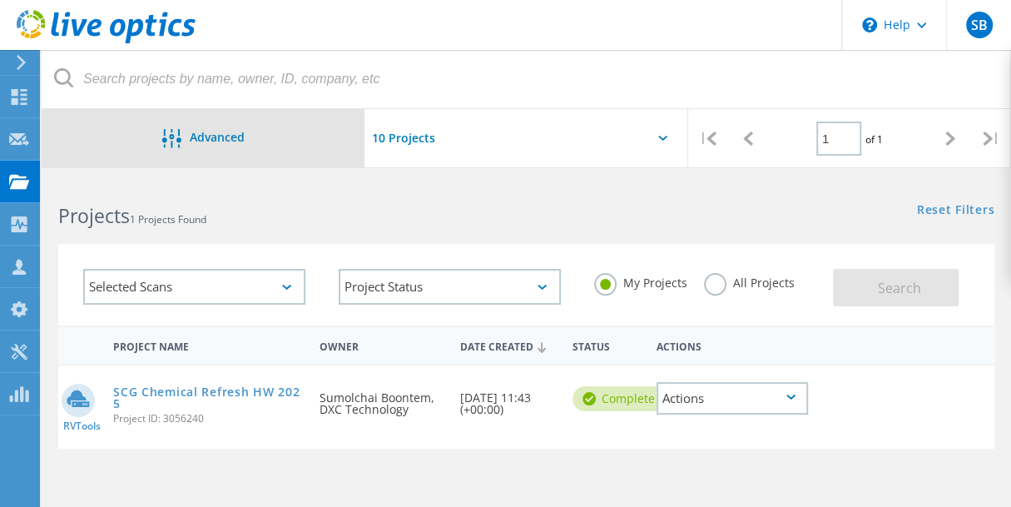
click at [207, 148] on div "Advanced" at bounding box center [203, 139] width 323 height 21
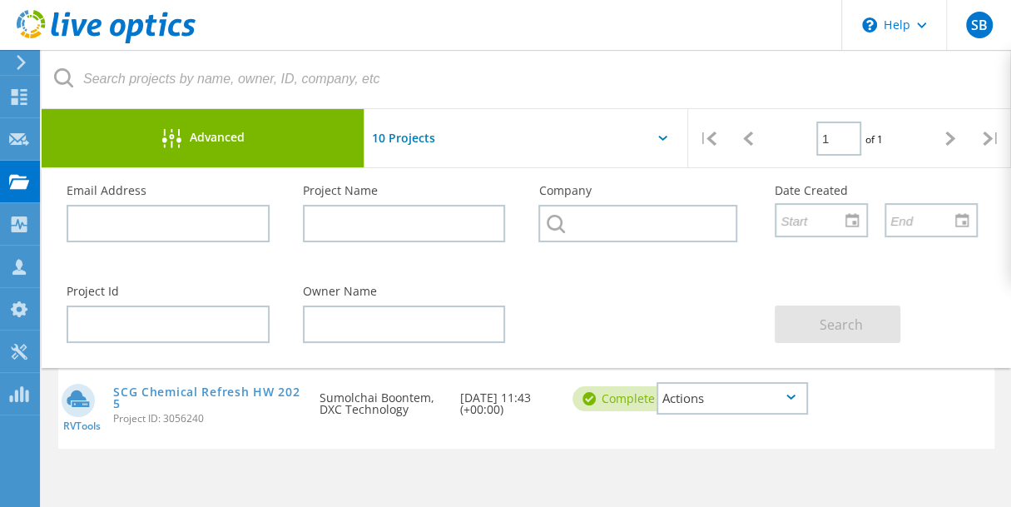
click at [580, 280] on div "Project Id Owner Name Search" at bounding box center [522, 314] width 944 height 91
click at [664, 141] on div at bounding box center [525, 143] width 323 height 68
click at [457, 411] on div "Date Created 09/16/2025, 11:43 (+00:00)" at bounding box center [508, 398] width 112 height 67
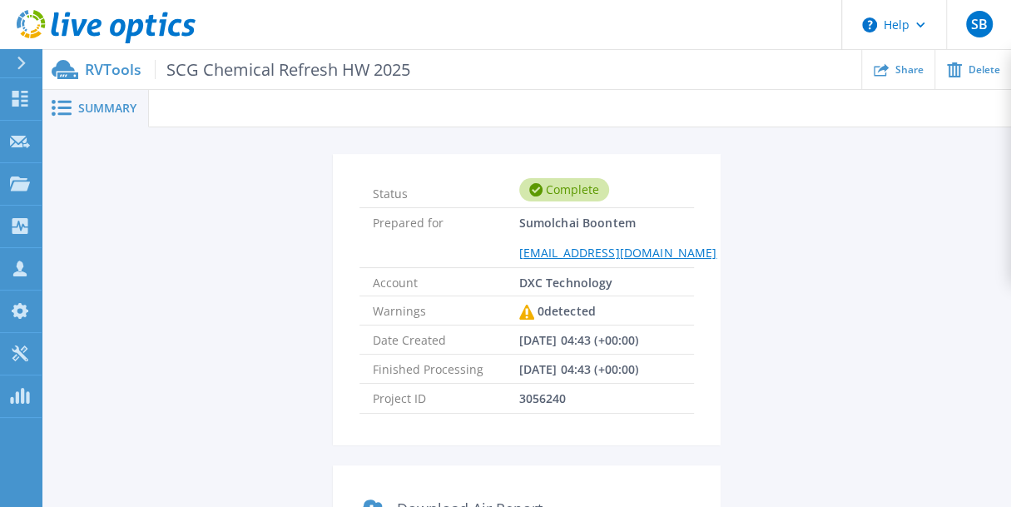
click at [99, 105] on span "Summary" at bounding box center [107, 108] width 58 height 12
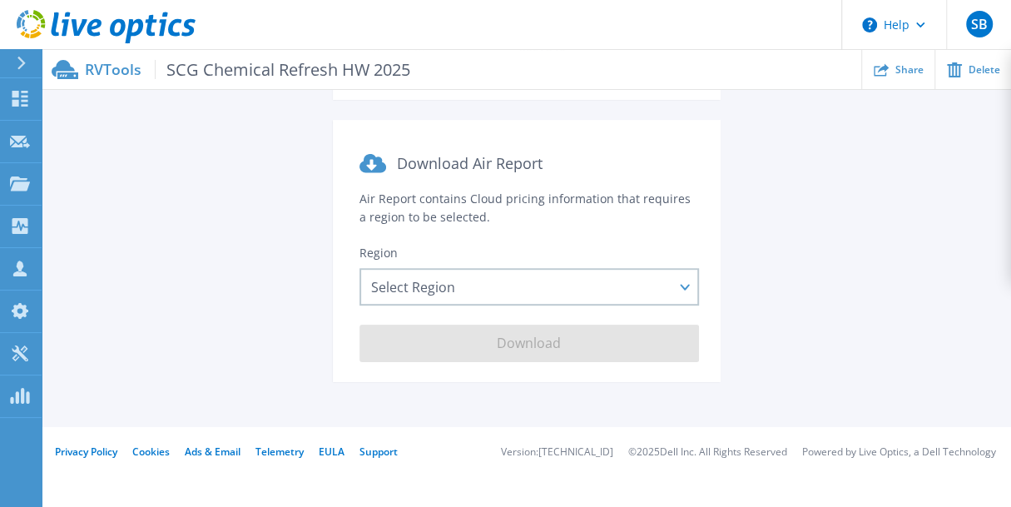
scroll to position [346, 0]
click at [895, 37] on button "Help" at bounding box center [894, 25] width 104 height 50
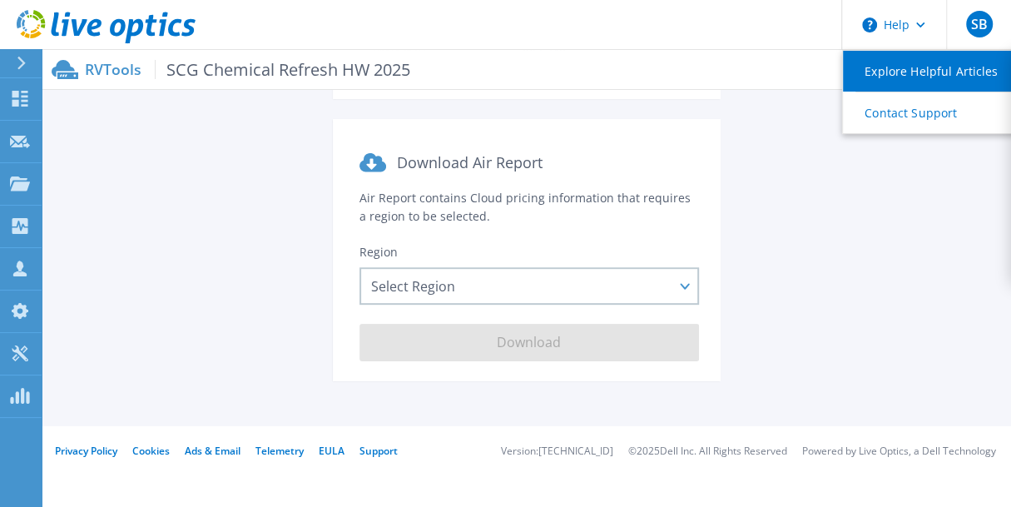
click at [888, 67] on link "Explore Helpful Articles" at bounding box center [936, 71] width 186 height 41
